Goal: Task Accomplishment & Management: Manage account settings

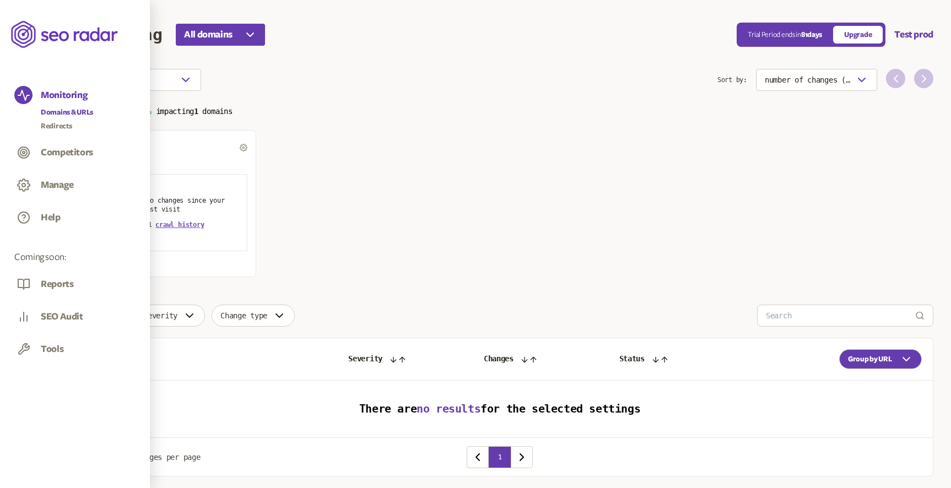
click at [59, 112] on link "Domains & URLs" at bounding box center [67, 112] width 52 height 11
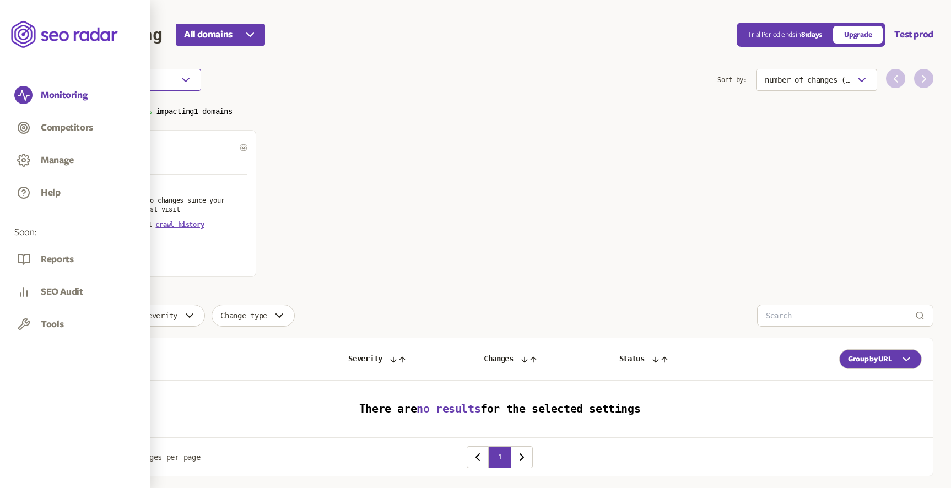
click at [175, 76] on button "Choose an option" at bounding box center [133, 80] width 135 height 22
click at [163, 98] on span "last crawl" at bounding box center [145, 101] width 37 height 8
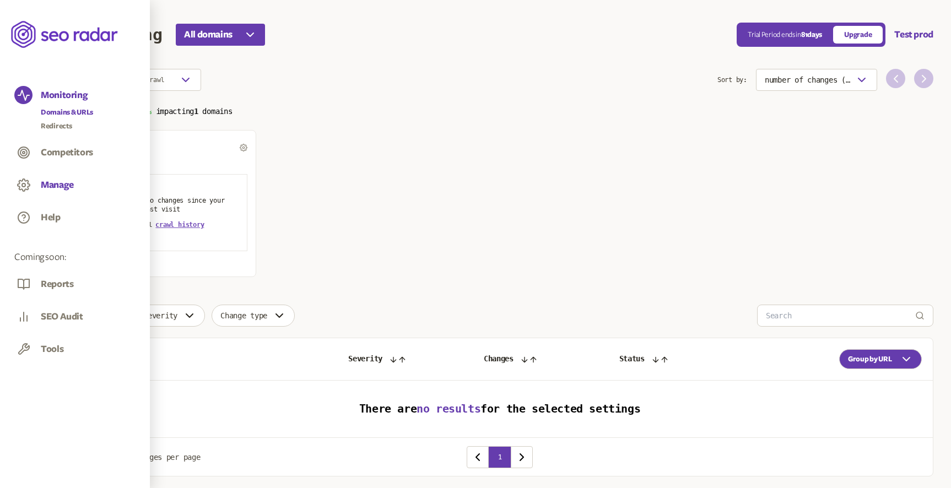
click at [60, 185] on button "Manage" at bounding box center [57, 185] width 33 height 12
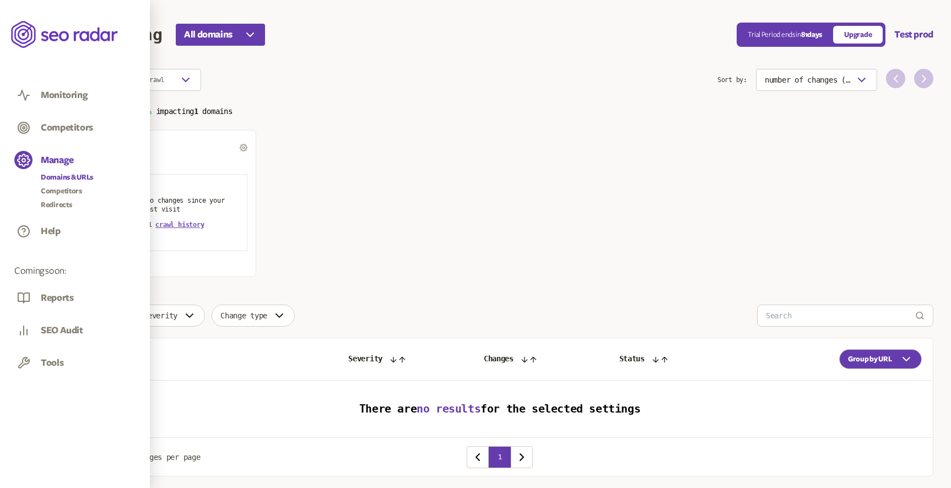
click at [73, 180] on link "Domains & URLs" at bounding box center [67, 177] width 52 height 11
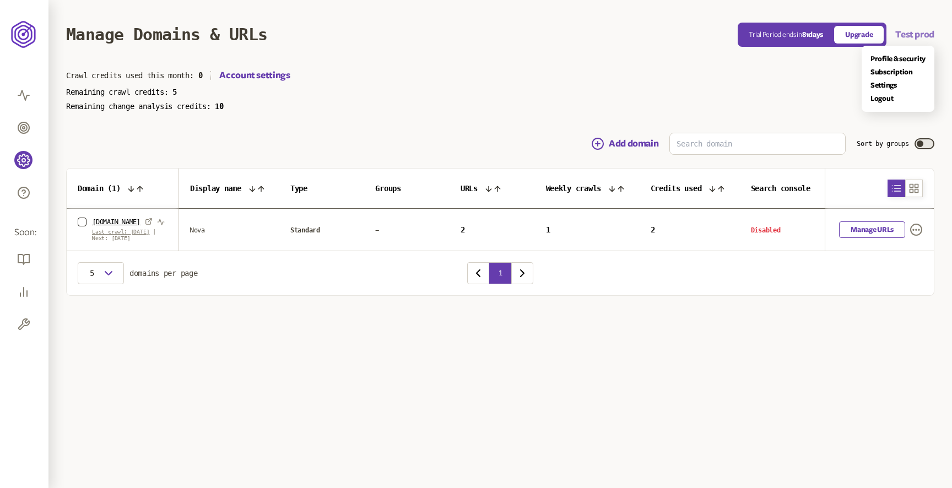
click at [914, 33] on button "Test prod" at bounding box center [914, 34] width 39 height 13
click at [883, 99] on link "Logout" at bounding box center [898, 98] width 55 height 9
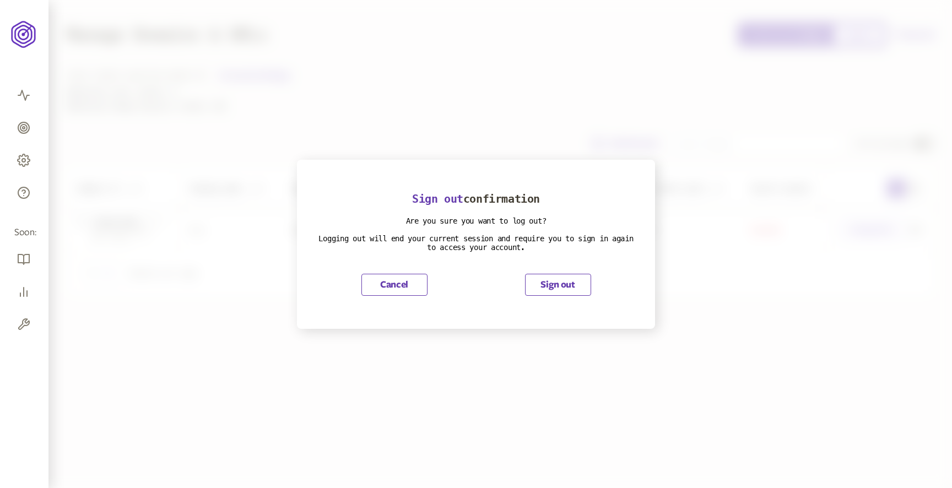
click at [554, 288] on button "Sign out" at bounding box center [558, 285] width 66 height 22
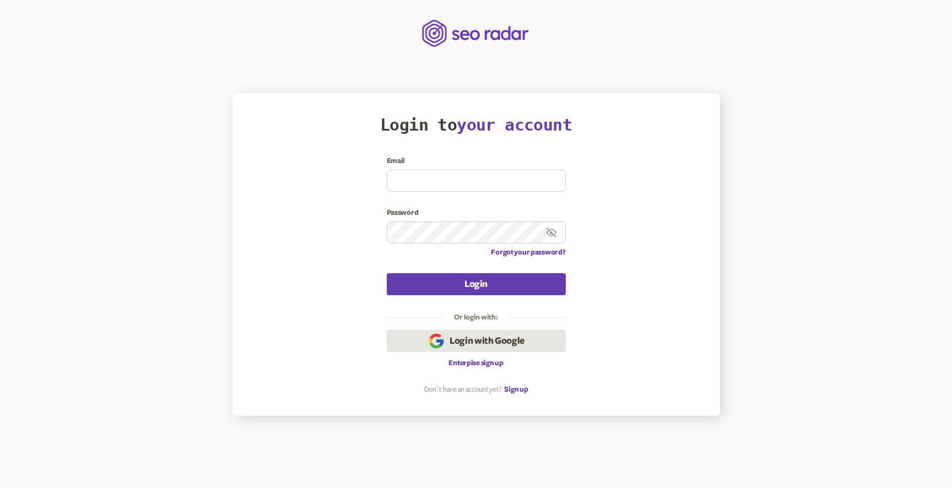
click at [495, 343] on span "Login with Google" at bounding box center [487, 340] width 75 height 13
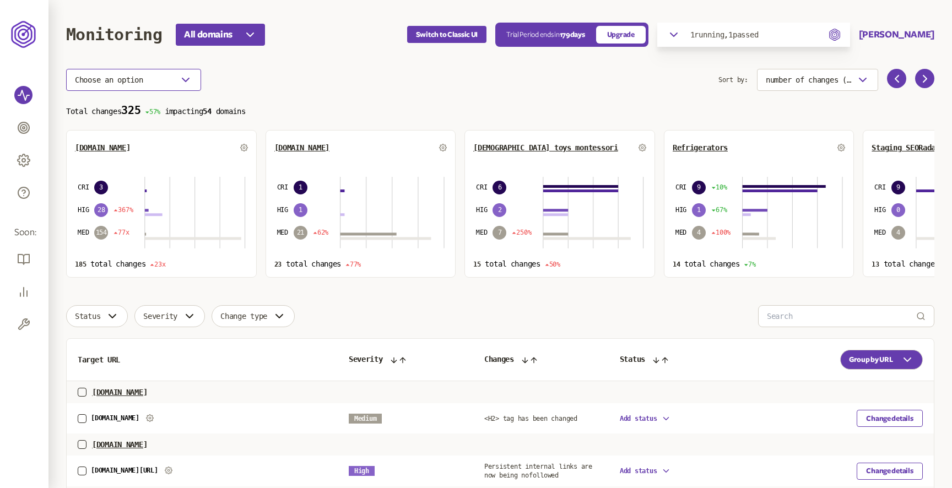
click at [188, 81] on icon "button" at bounding box center [185, 79] width 13 height 13
click at [163, 101] on span "last crawl" at bounding box center [145, 101] width 37 height 8
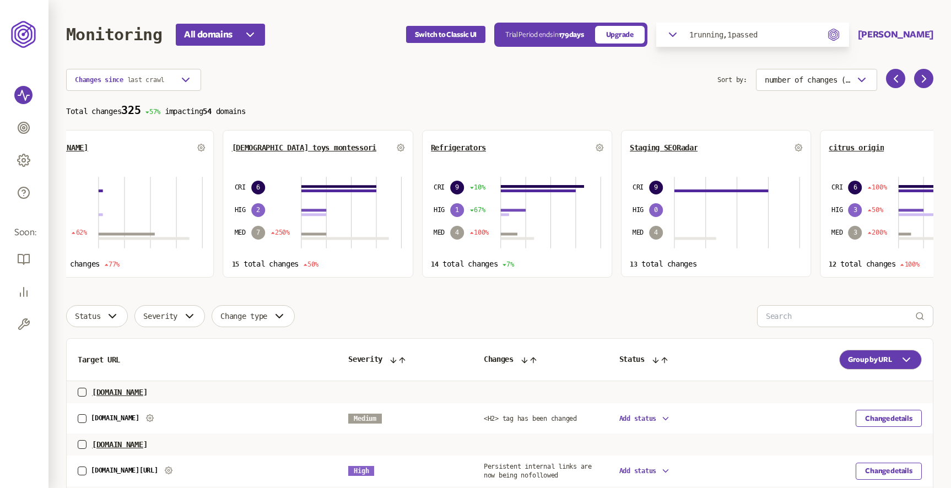
click at [434, 245] on div "CRI 9 10% HIG 1 67% MED 4 100%" at bounding box center [461, 209] width 55 height 77
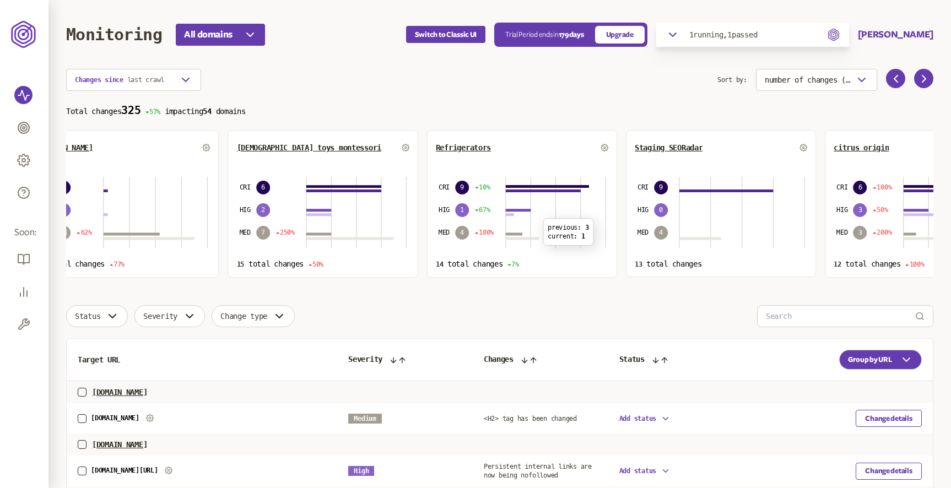
click at [608, 206] on icon at bounding box center [522, 212] width 172 height 77
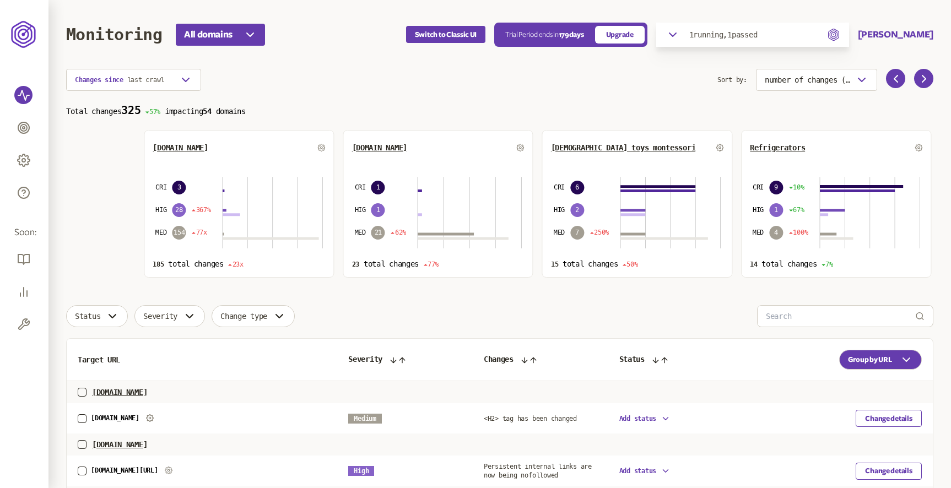
click at [614, 230] on div "[DOMAIN_NAME] CRI 3 HIG 28 367% MED 154 77x 185 total changes 23x [DOMAIN_NAME]…" at bounding box center [577, 204] width 867 height 148
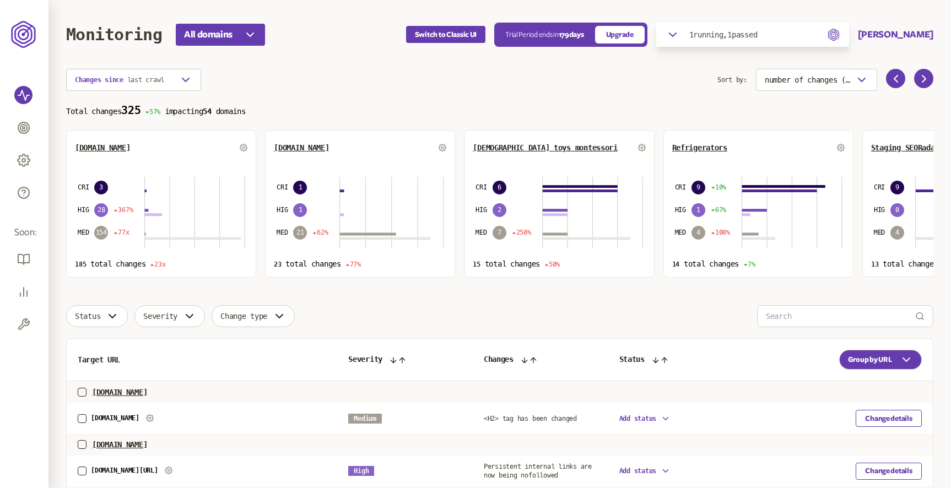
click at [679, 35] on icon "button" at bounding box center [672, 34] width 13 height 13
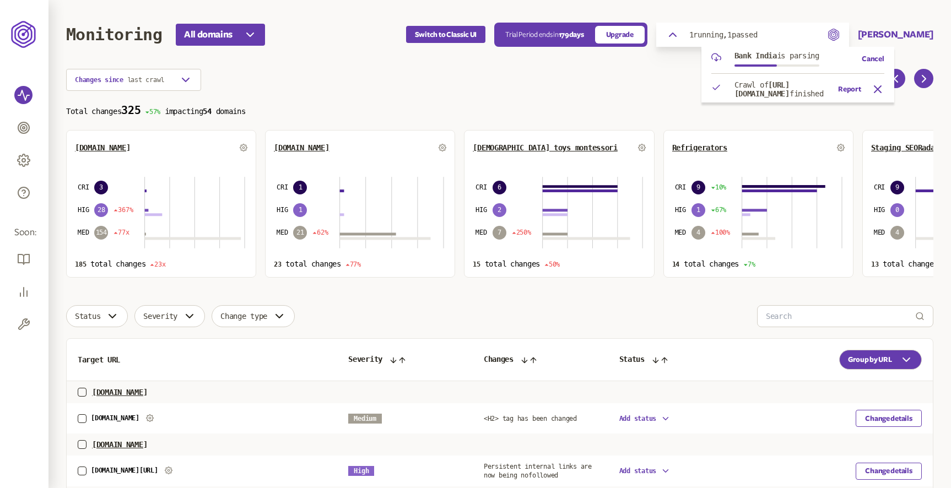
click at [676, 35] on icon "button" at bounding box center [672, 34] width 7 height 3
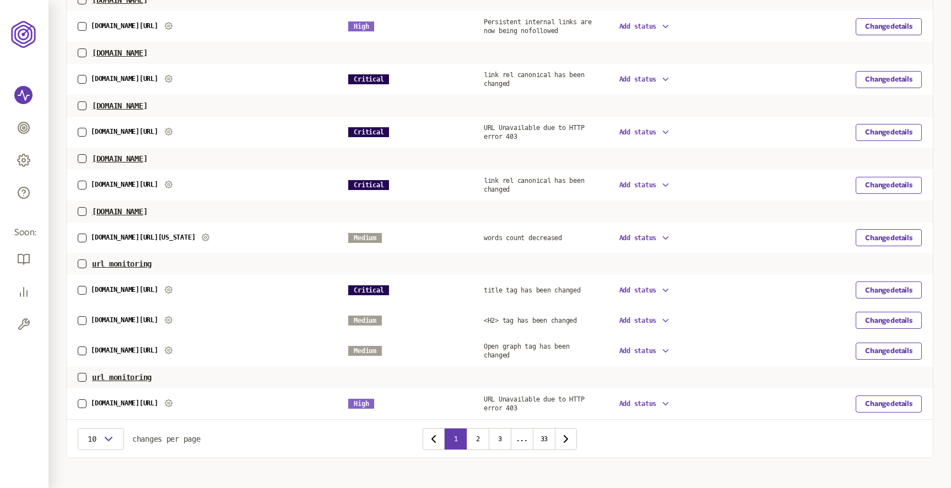
scroll to position [464, 0]
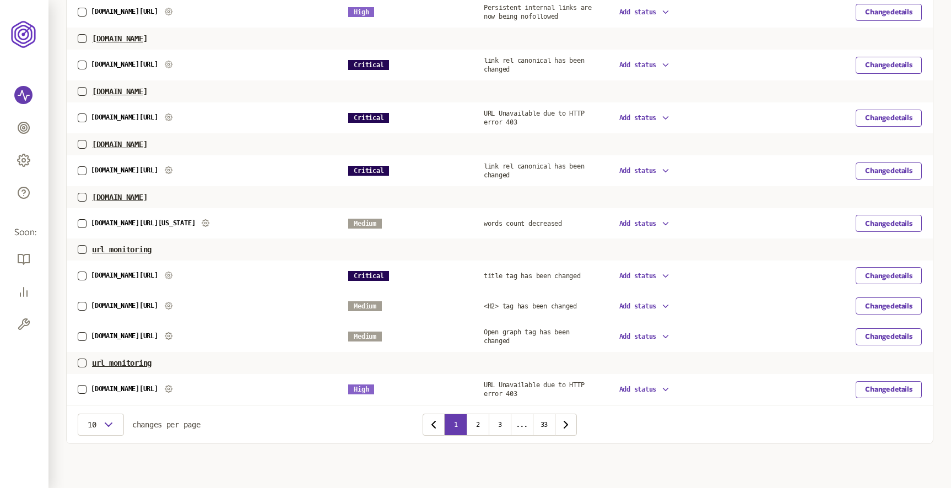
click at [135, 359] on span "url monitoring" at bounding box center [122, 363] width 60 height 9
click at [158, 359] on div "url monitoring" at bounding box center [500, 363] width 844 height 9
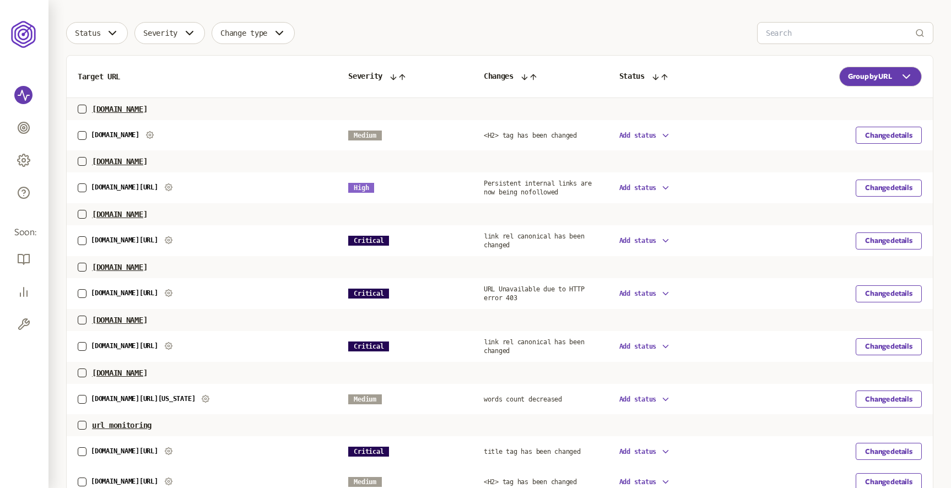
scroll to position [200, 0]
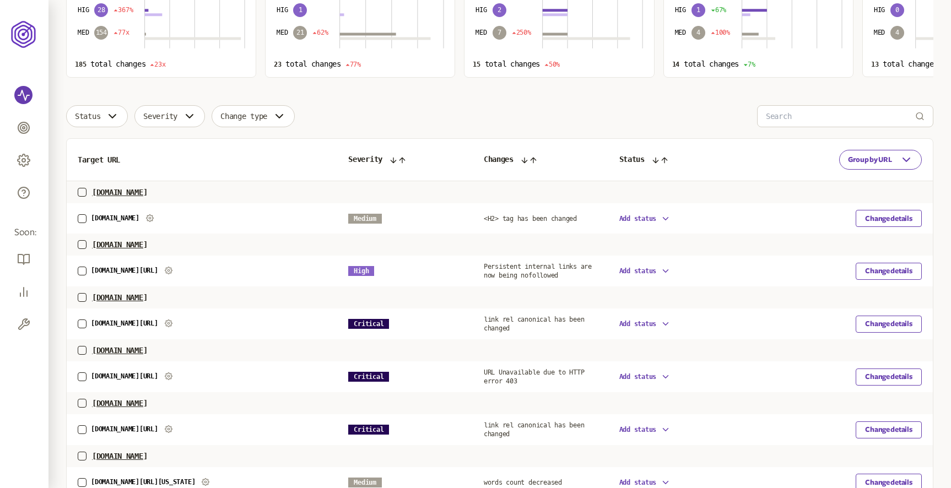
click at [905, 161] on icon "button" at bounding box center [906, 159] width 13 height 13
click at [887, 190] on div "Group by date" at bounding box center [880, 192] width 65 height 8
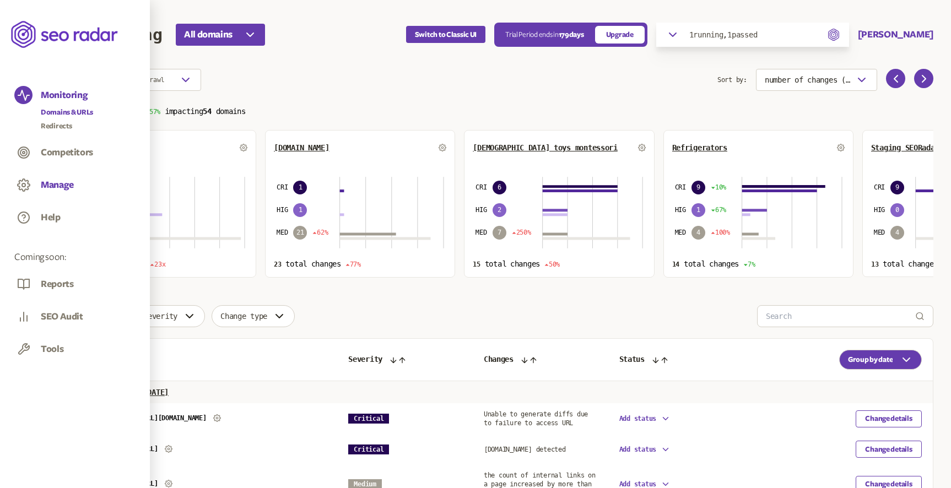
click at [52, 188] on button "Manage" at bounding box center [57, 185] width 33 height 12
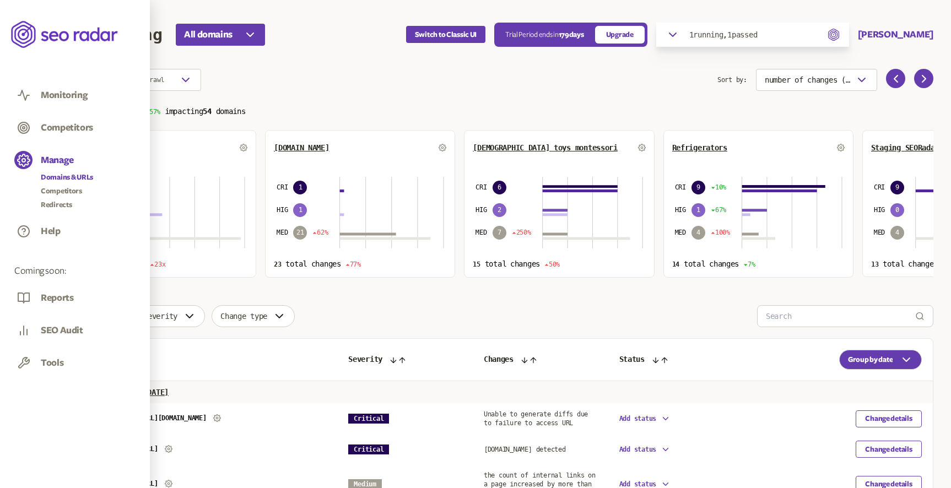
click at [69, 178] on link "Domains & URLs" at bounding box center [67, 177] width 52 height 11
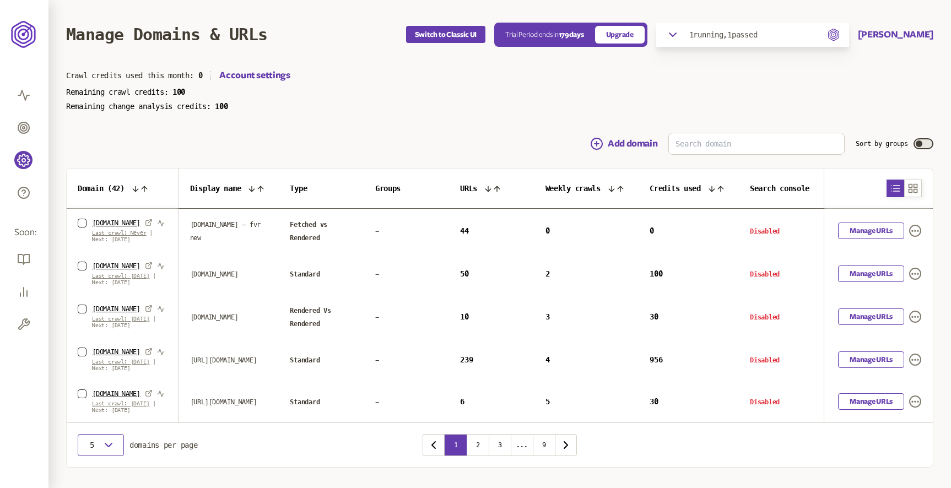
click at [110, 441] on icon "button" at bounding box center [108, 445] width 13 height 13
click at [90, 422] on div "20" at bounding box center [101, 424] width 29 height 9
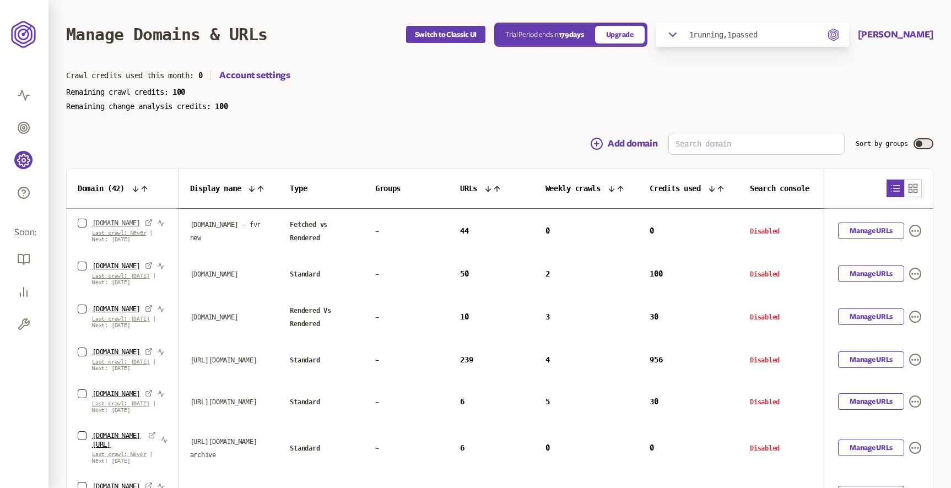
click at [114, 228] on link "[DOMAIN_NAME]" at bounding box center [116, 223] width 48 height 9
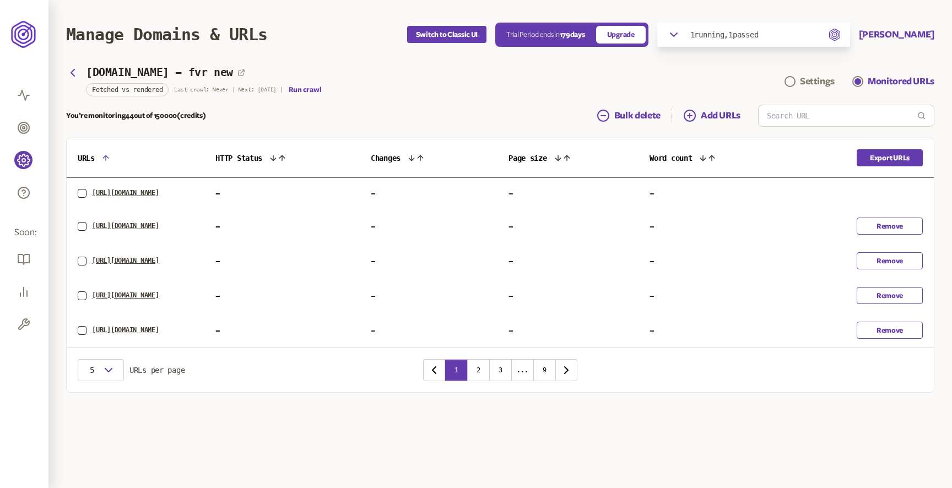
click at [248, 158] on span "HTTP Status" at bounding box center [238, 158] width 47 height 9
click at [815, 80] on div "Settings" at bounding box center [817, 81] width 35 height 13
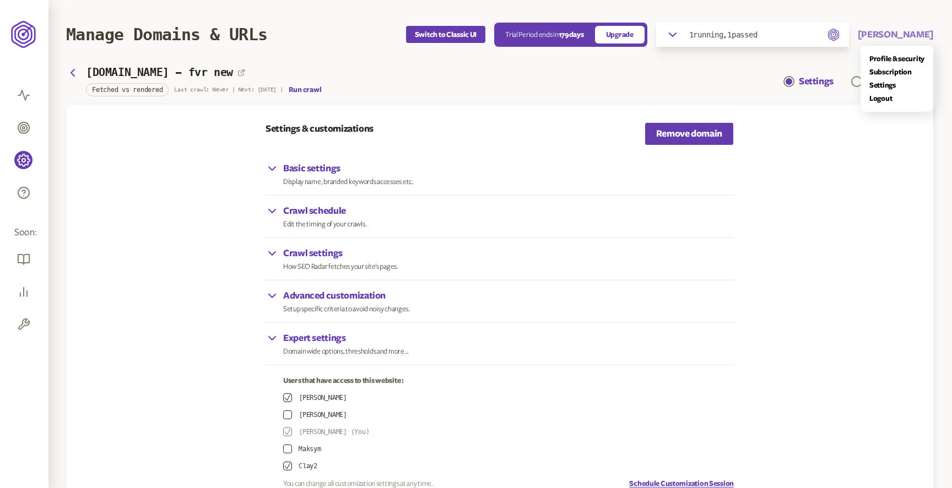
click at [917, 33] on button "[PERSON_NAME]" at bounding box center [895, 34] width 75 height 13
click at [894, 71] on link "Subscription" at bounding box center [896, 72] width 55 height 9
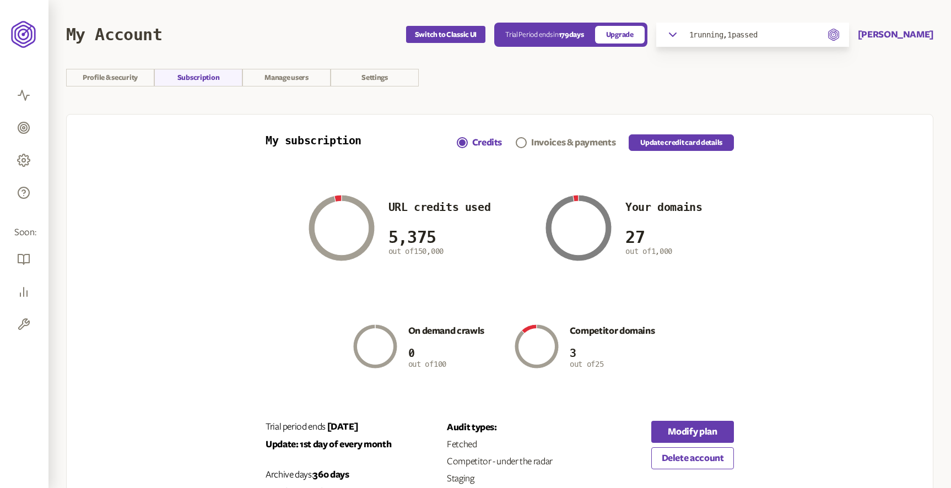
click at [534, 140] on div "Invoices & payments" at bounding box center [573, 142] width 84 height 13
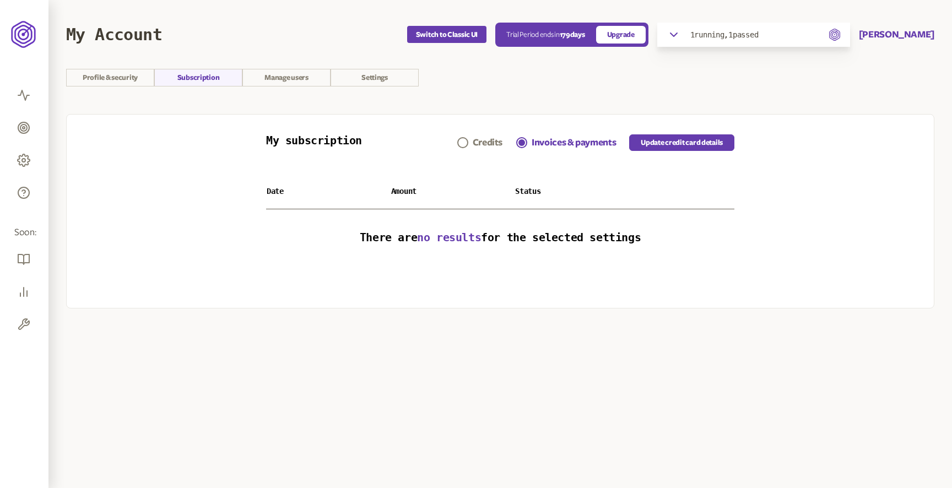
click at [484, 141] on div "Credits" at bounding box center [488, 142] width 30 height 13
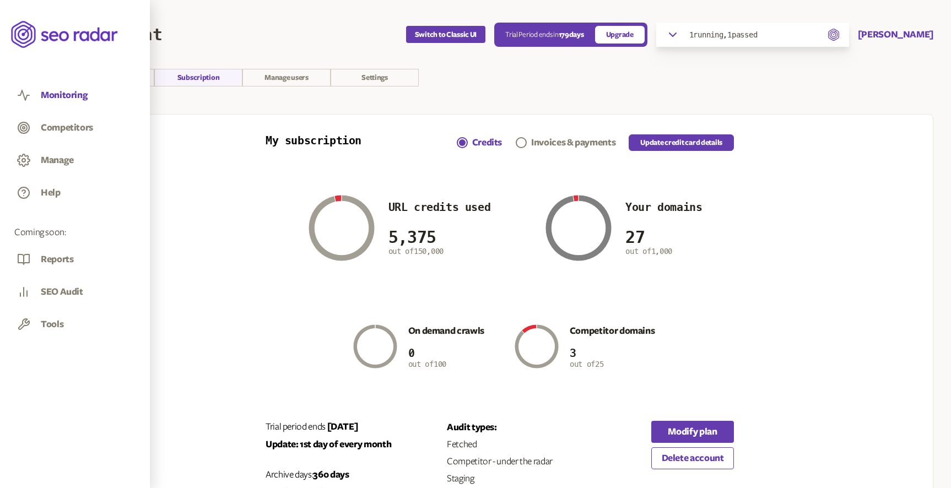
click at [62, 93] on button "Monitoring" at bounding box center [64, 95] width 47 height 12
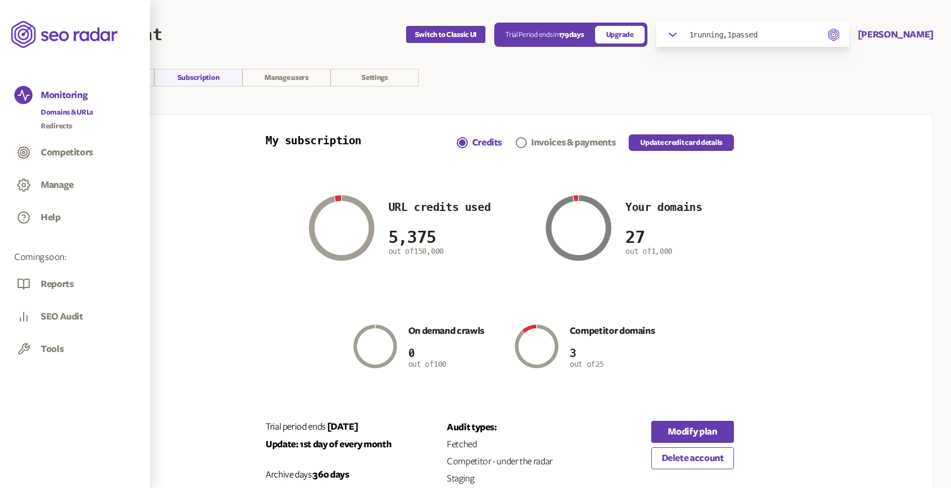
click at [67, 112] on link "Domains & URLs" at bounding box center [67, 112] width 52 height 11
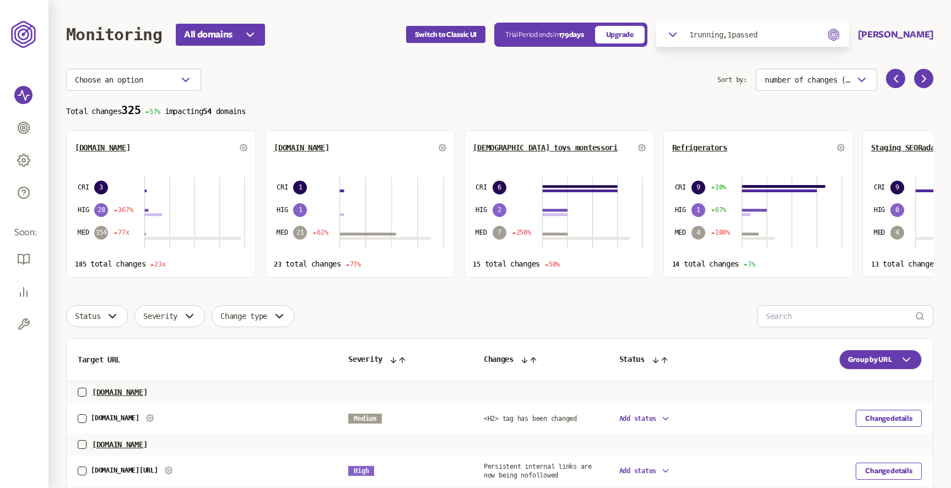
click at [679, 35] on icon "button" at bounding box center [672, 34] width 13 height 13
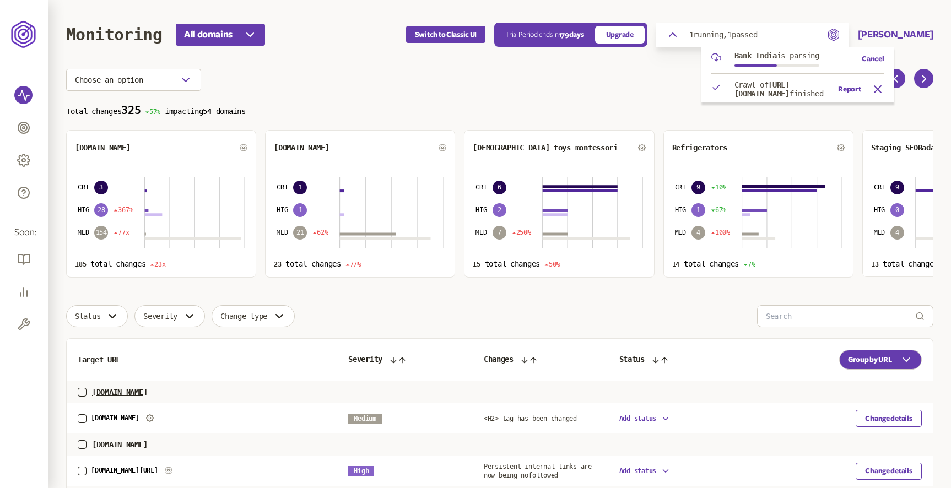
click at [679, 35] on icon "button" at bounding box center [672, 34] width 13 height 13
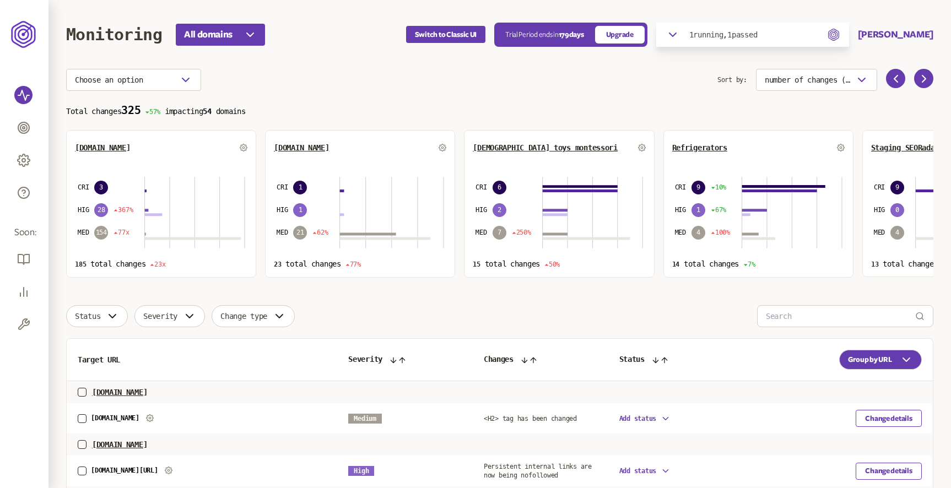
click at [679, 36] on icon "button" at bounding box center [672, 34] width 13 height 13
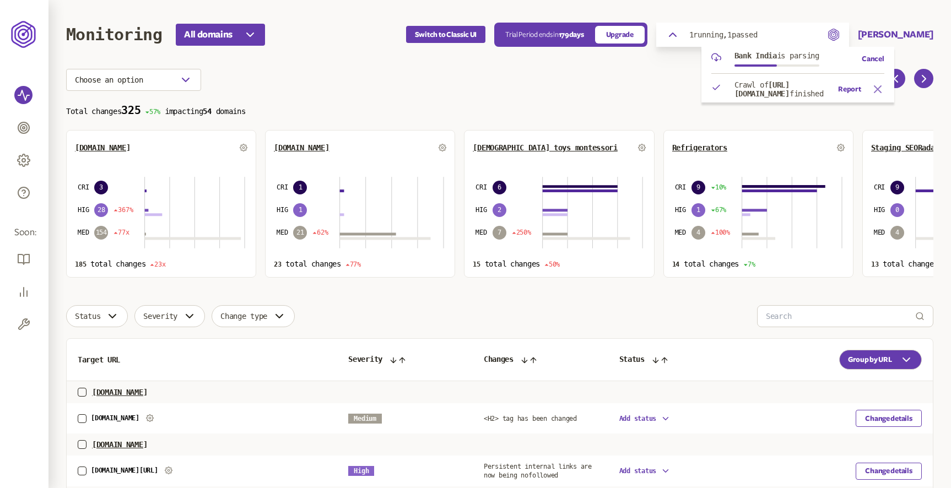
click at [881, 93] on icon "button" at bounding box center [877, 89] width 7 height 7
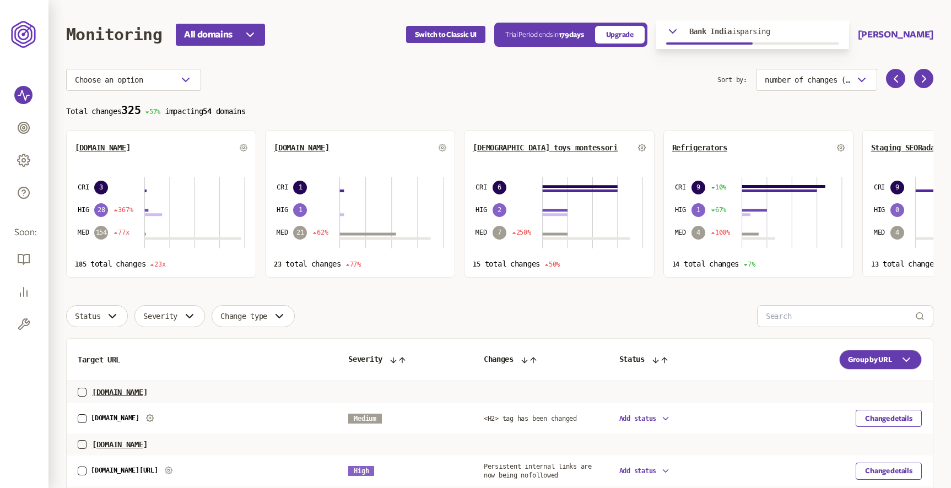
click at [540, 100] on section "Choose an option Sort by: number of changes (high-low) Total changes 325 57% im…" at bounding box center [499, 173] width 867 height 209
